Goal: Check status: Check status

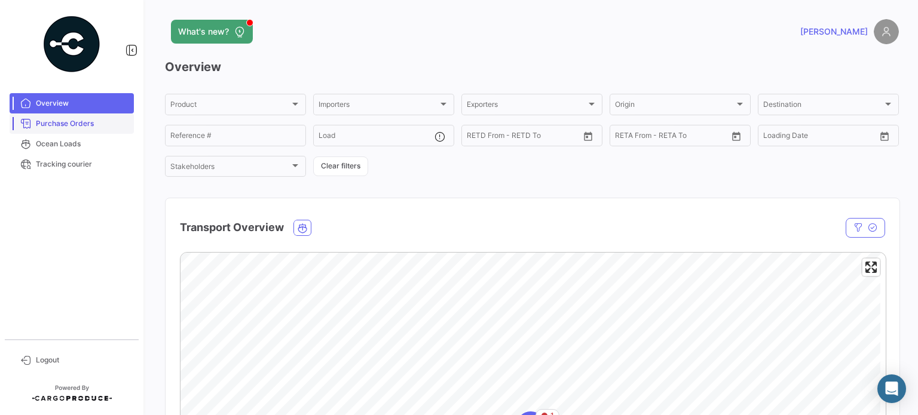
click at [63, 126] on span "Purchase Orders" at bounding box center [82, 123] width 93 height 11
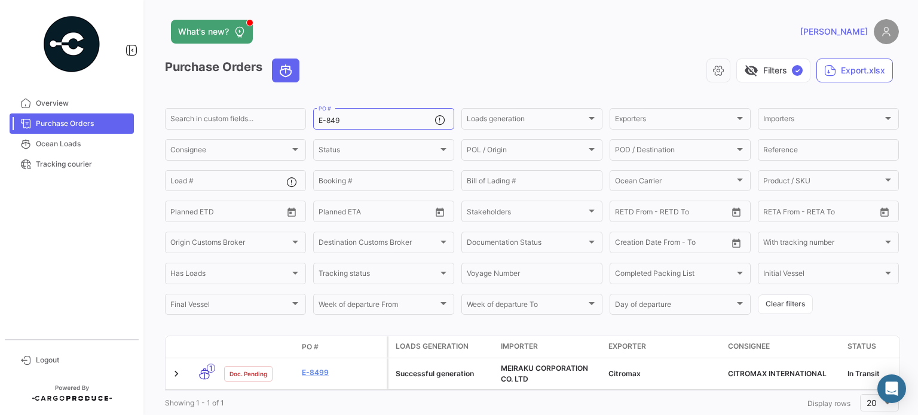
scroll to position [38, 0]
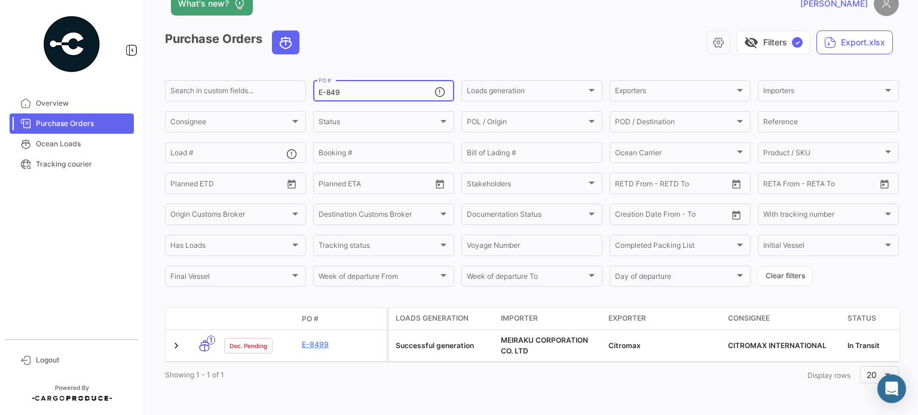
click at [347, 88] on input "E-849" at bounding box center [377, 92] width 116 height 8
drag, startPoint x: 365, startPoint y: 82, endPoint x: 332, endPoint y: 87, distance: 32.6
click at [332, 87] on div "E-849 PO #" at bounding box center [377, 89] width 116 height 23
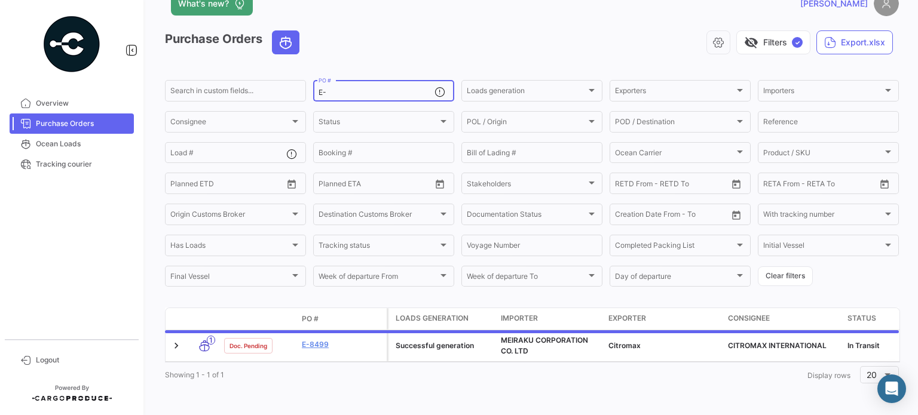
type input "E"
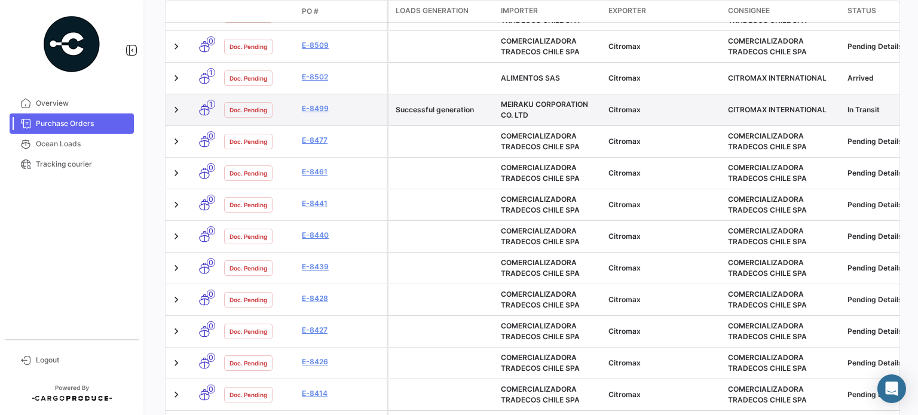
scroll to position [215, 0]
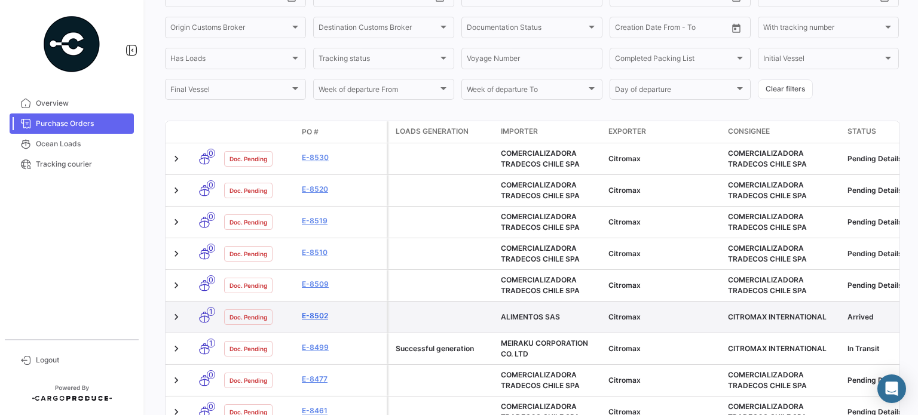
click at [316, 319] on link "E-8502" at bounding box center [342, 316] width 80 height 11
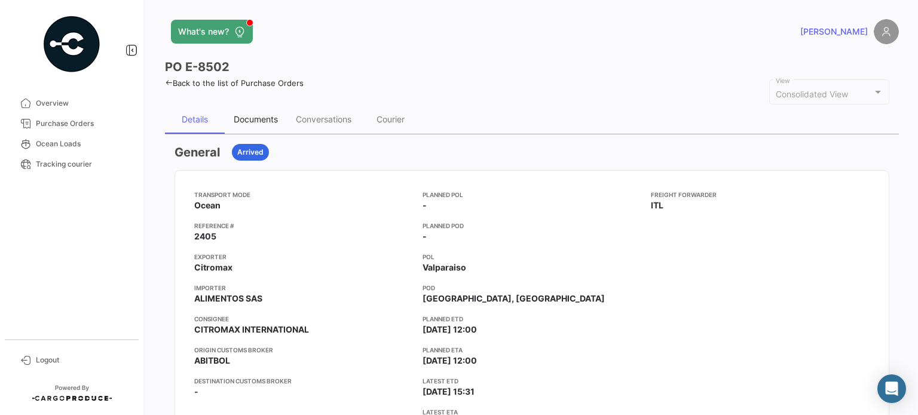
click at [255, 114] on div "Documents" at bounding box center [256, 119] width 44 height 10
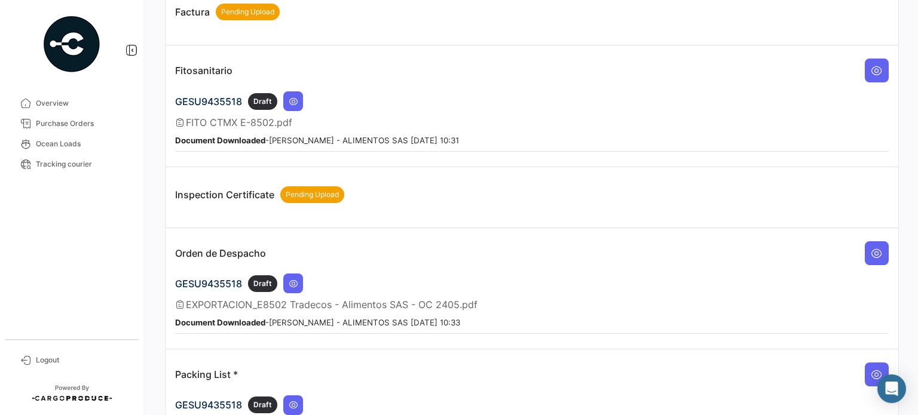
scroll to position [1006, 0]
